Goal: Information Seeking & Learning: Learn about a topic

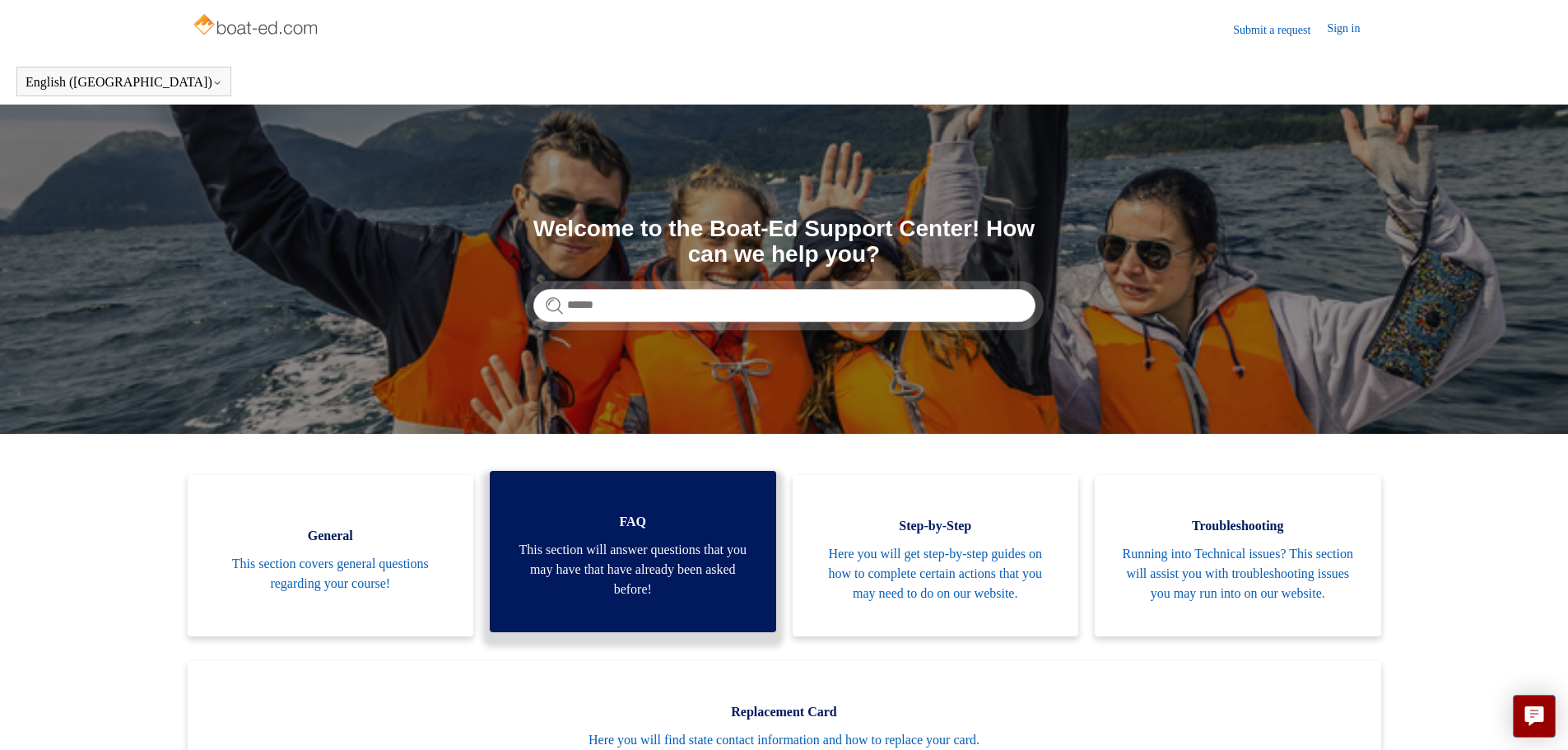
click at [637, 560] on span "This section will answer questions that you may have that have already been ask…" at bounding box center [633, 570] width 237 height 60
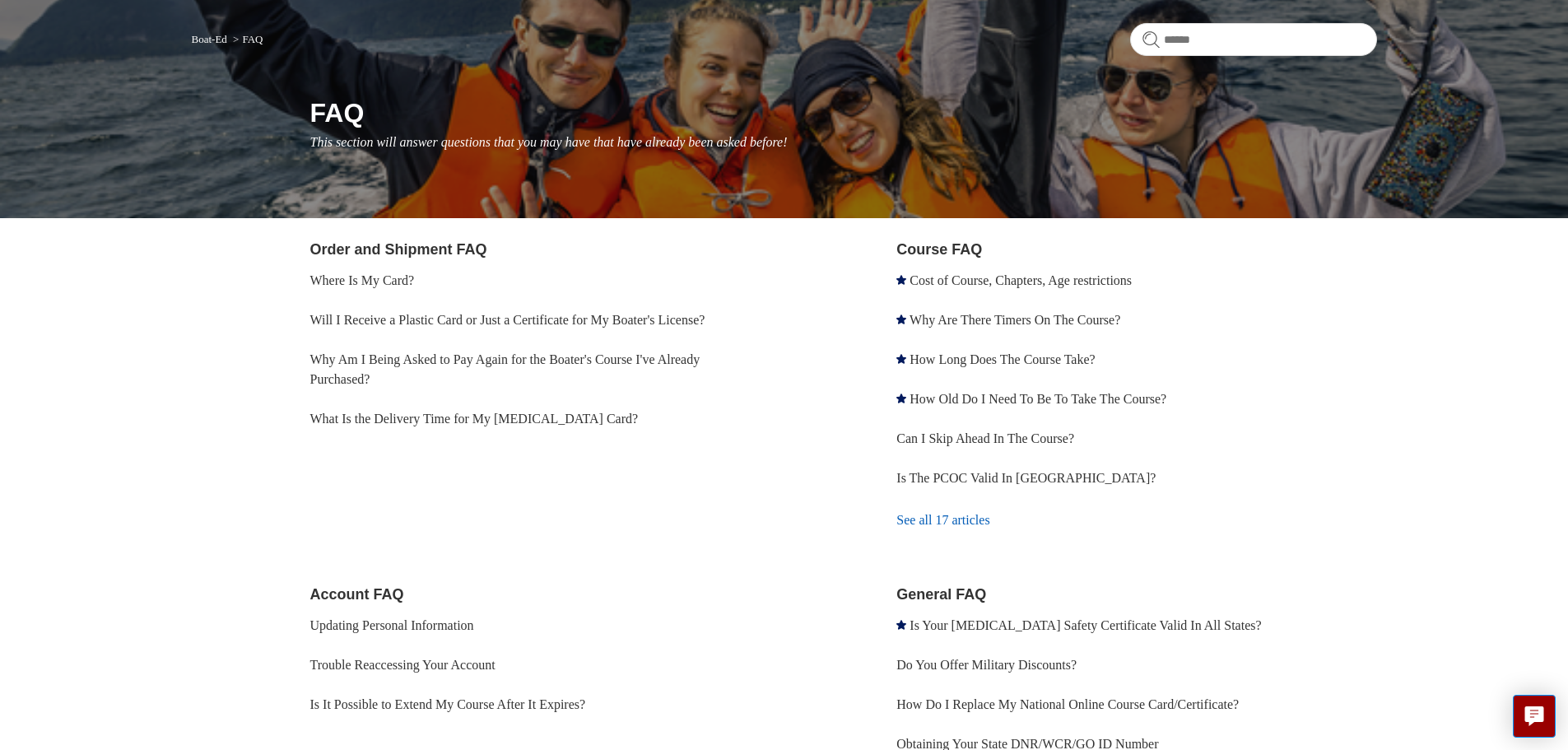
scroll to position [78, 0]
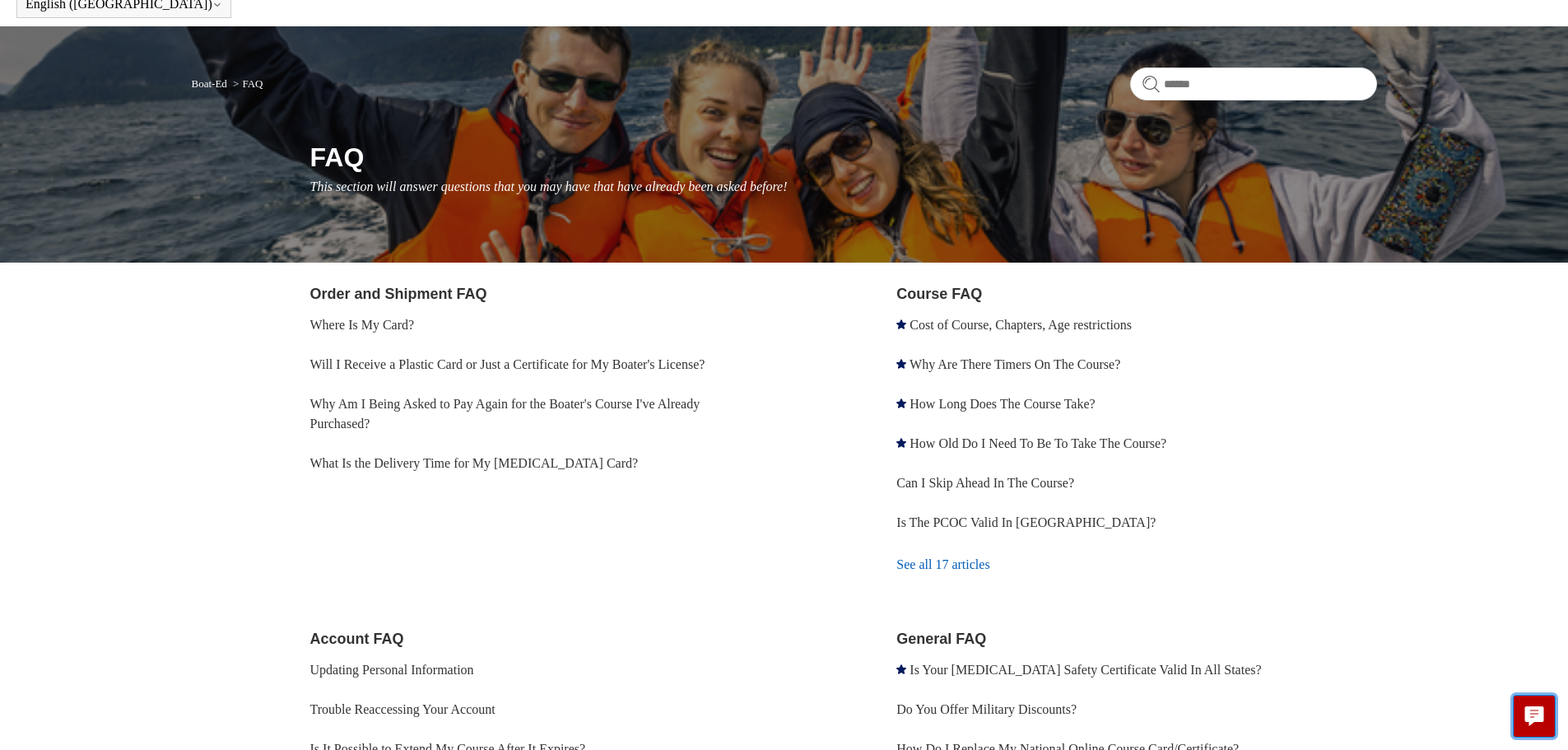
click at [1531, 713] on icon "Live chat" at bounding box center [1534, 714] width 19 height 16
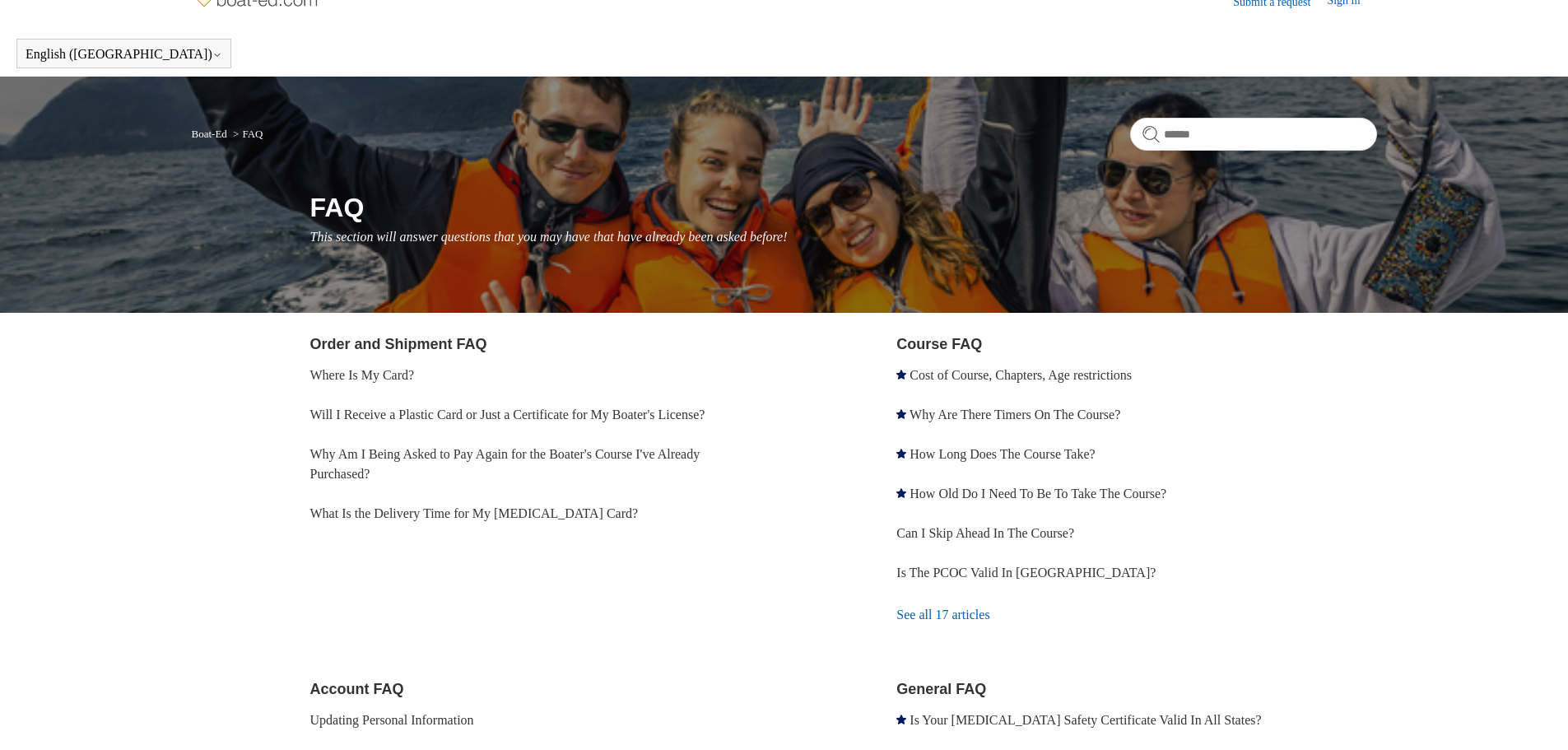
scroll to position [0, 0]
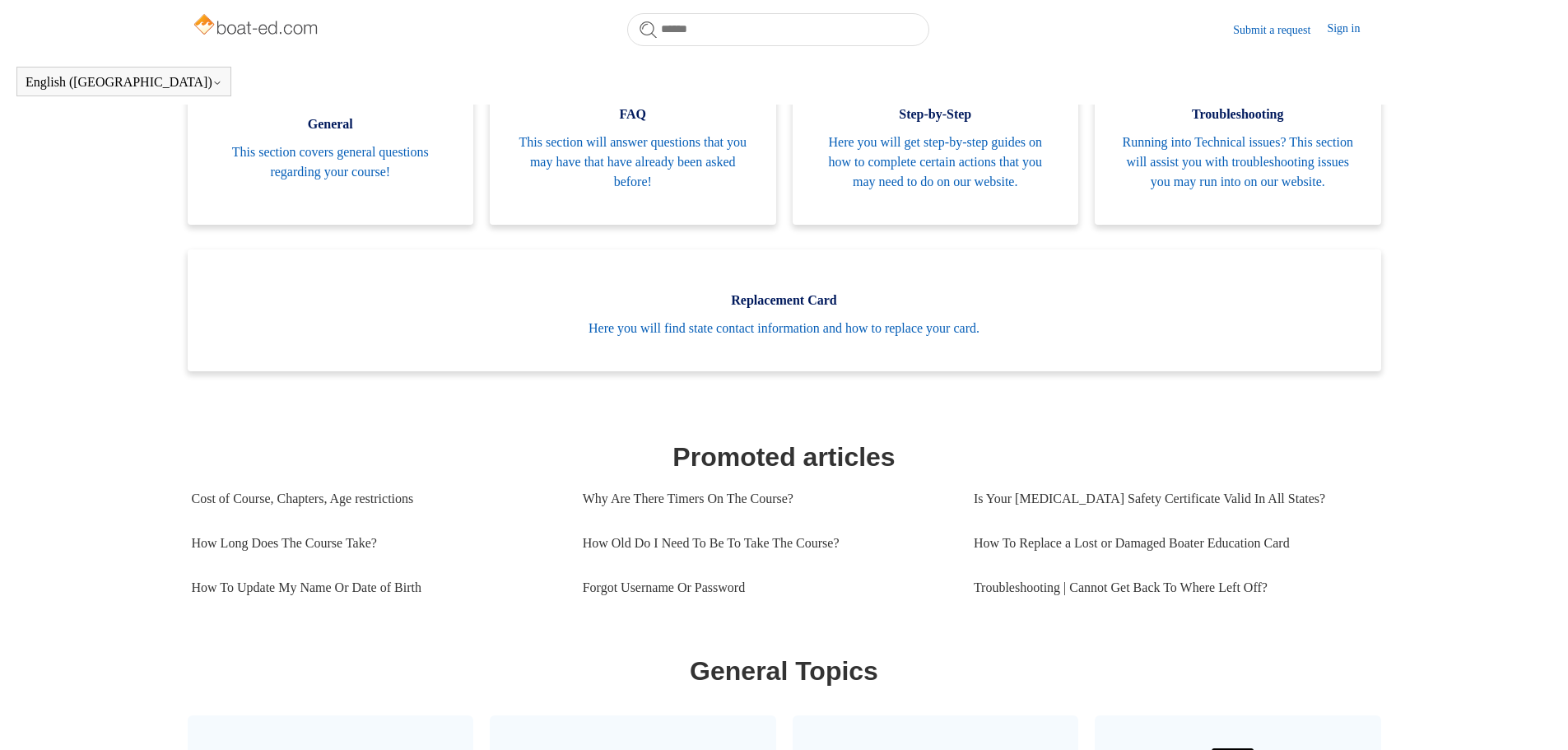
scroll to position [530, 0]
